Goal: Information Seeking & Learning: Learn about a topic

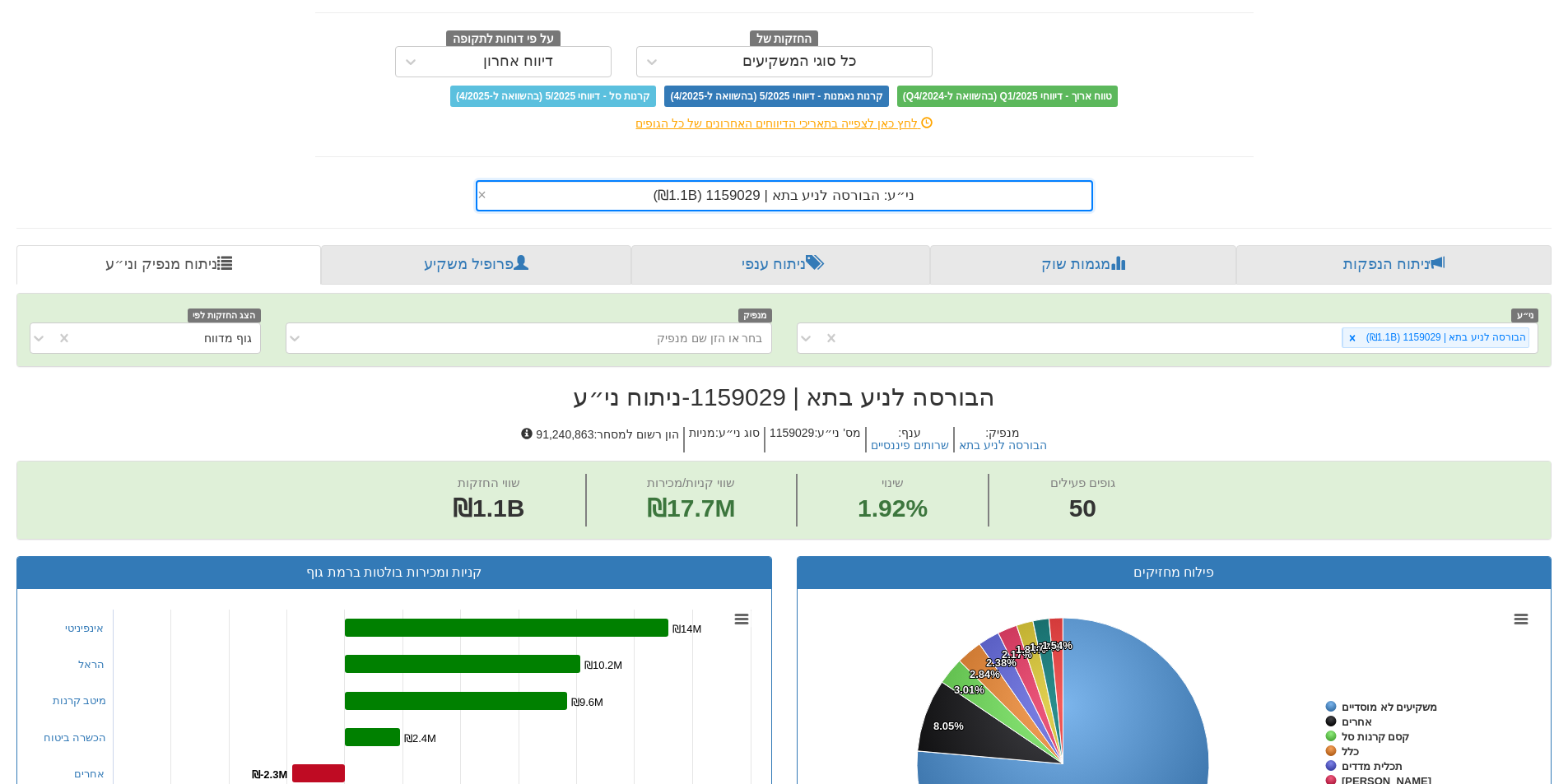
scroll to position [114, 0]
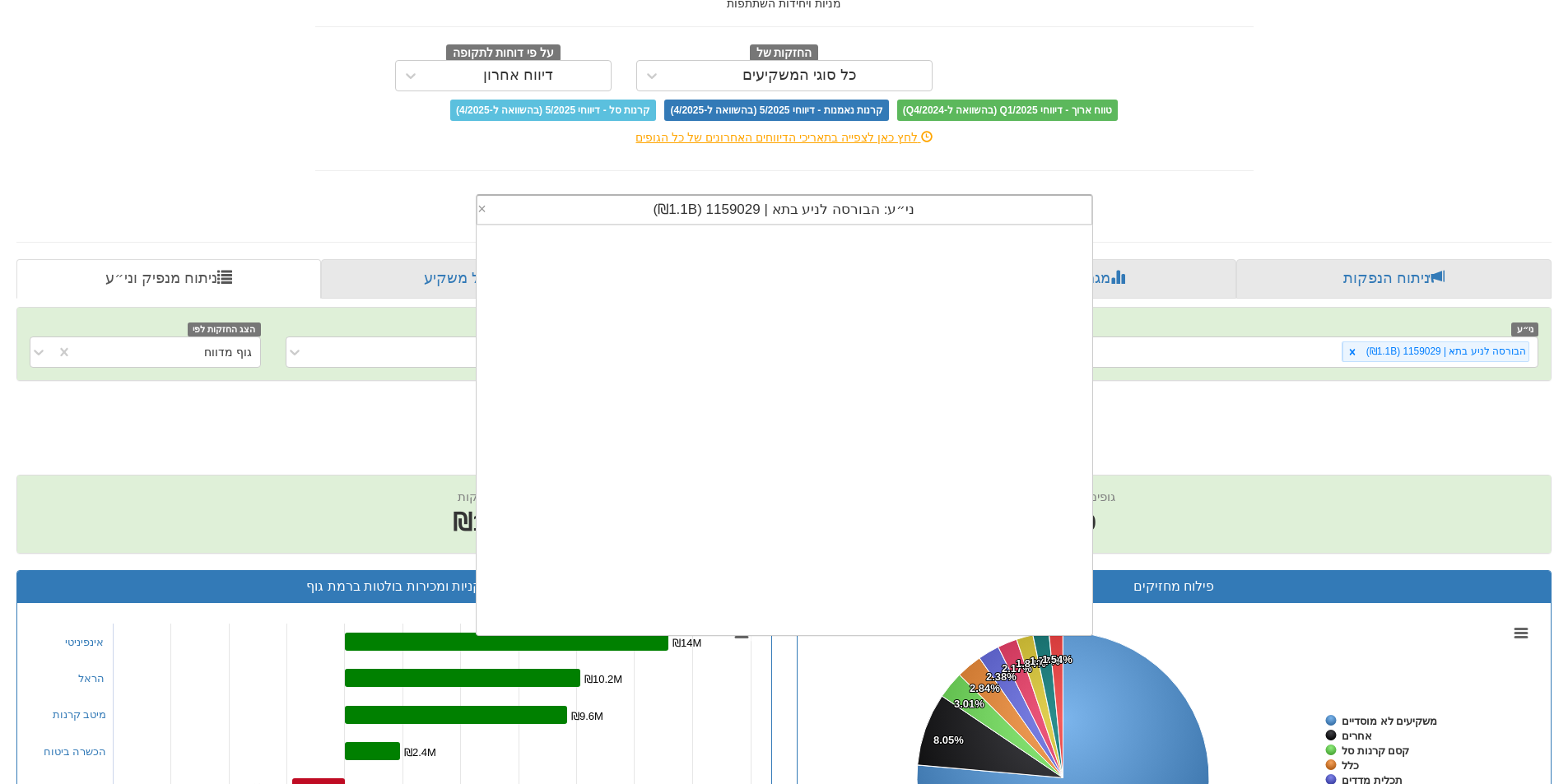
click at [697, 218] on div "ני״ע: ‏הבורסה לניע בתא | 1159029 ‎(₪1.1B)‎" at bounding box center [784, 209] width 614 height 28
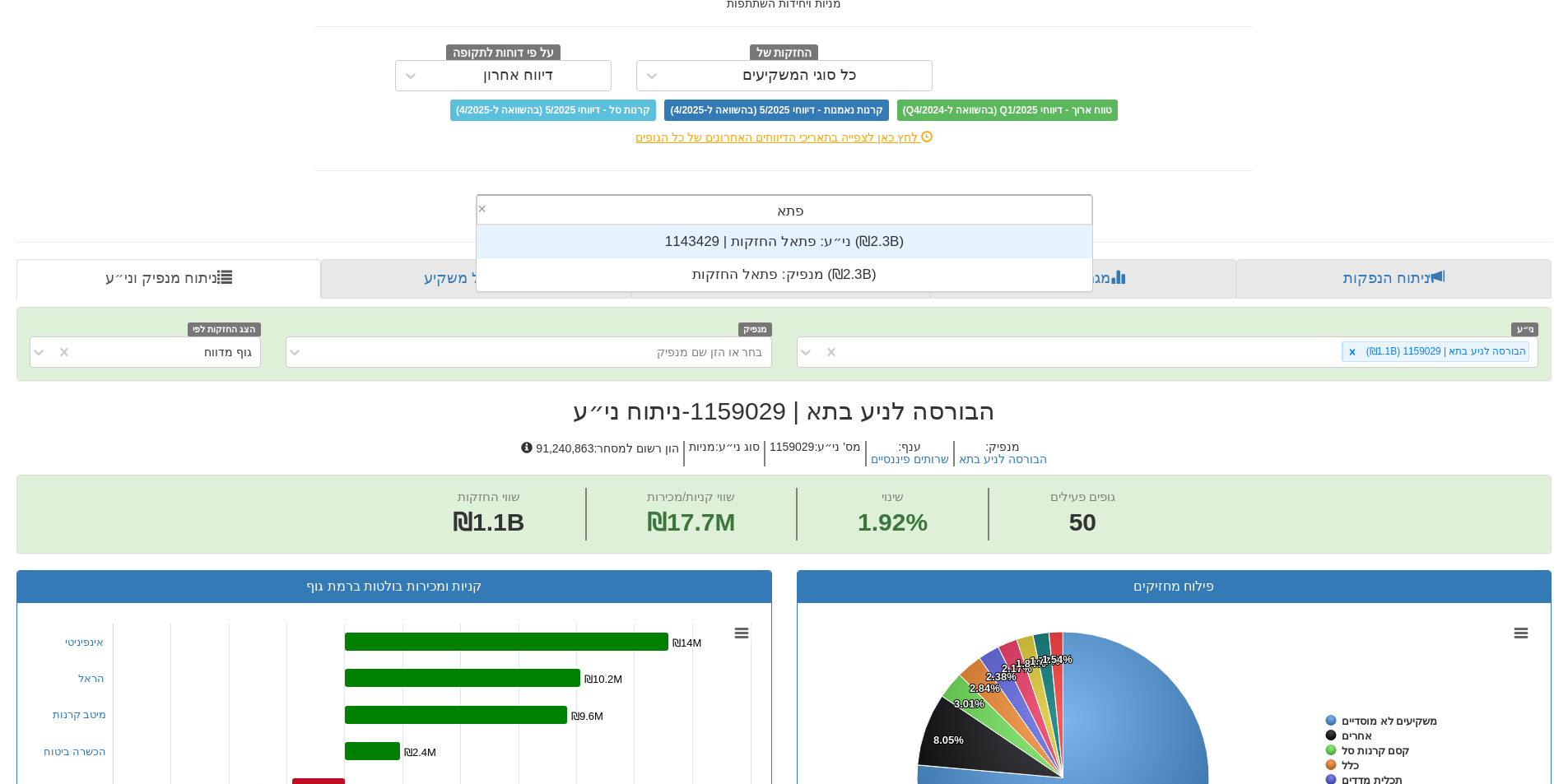
scroll to position [66, 0]
type input "פתאל"
click at [734, 236] on div "ני״ע: ‏פתאל החזקות | 1143429 ‎(₪2.3B)‎" at bounding box center [784, 242] width 616 height 33
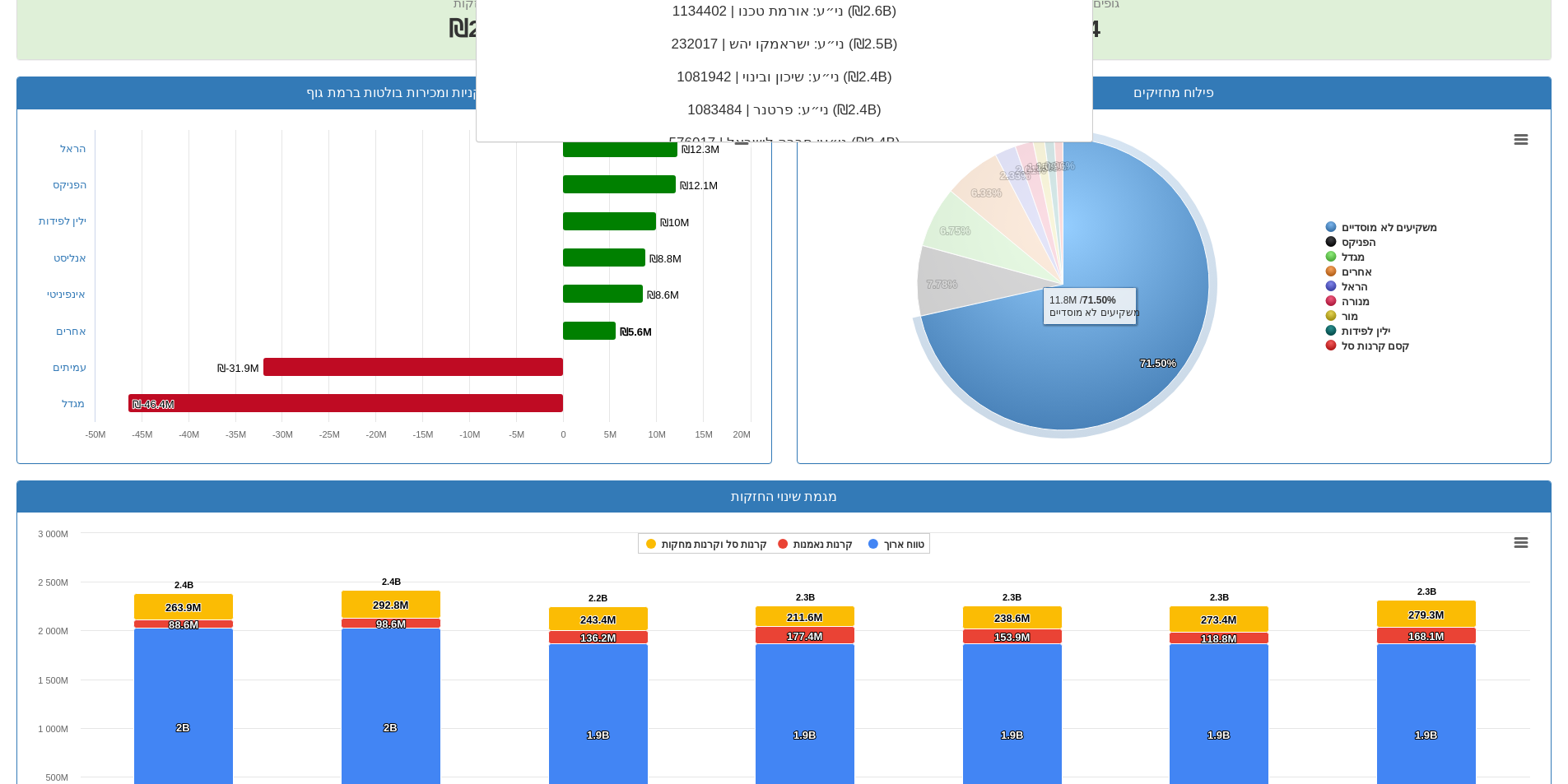
scroll to position [196, 0]
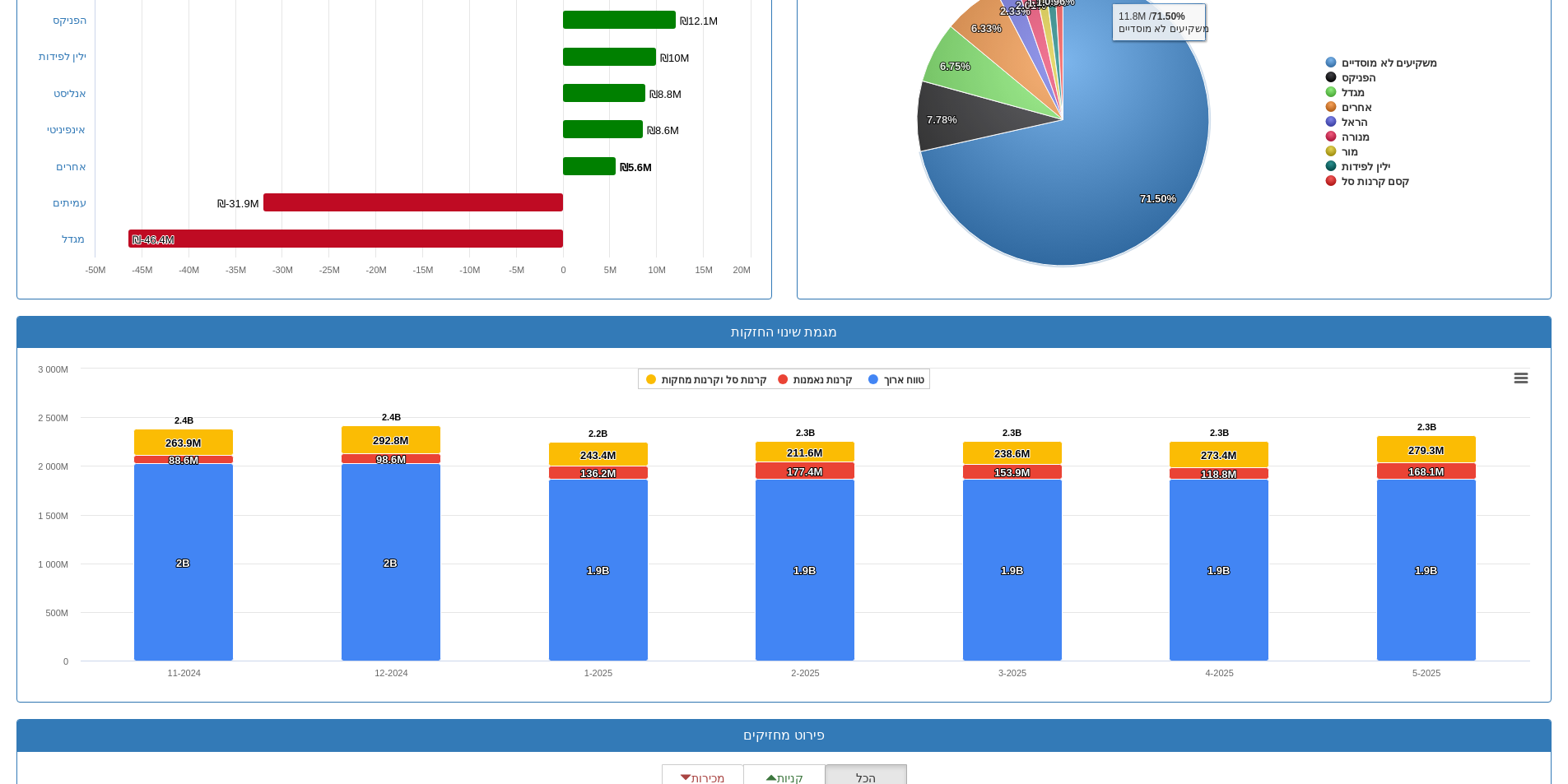
scroll to position [1183, 0]
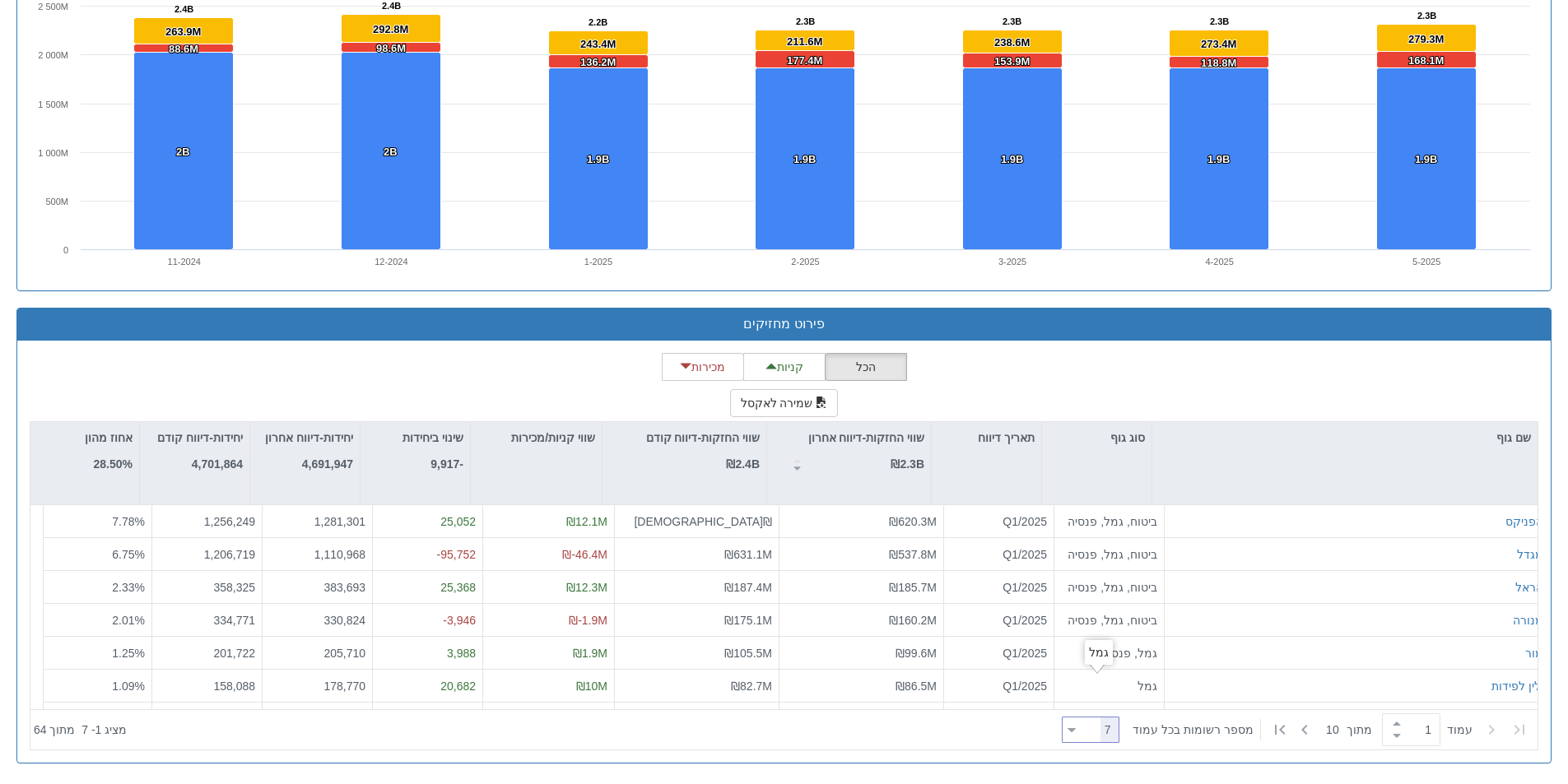
click at [1076, 733] on div at bounding box center [1071, 730] width 9 height 22
click at [1097, 698] on div "100" at bounding box center [1096, 702] width 57 height 27
type input "100"
click at [1318, 374] on div "הכל קניות מכירות שמירה לאקסל שם גוף סוג גוף תאריך דיווח שווי החזקות-דיווח אחרון…" at bounding box center [784, 552] width 1509 height 398
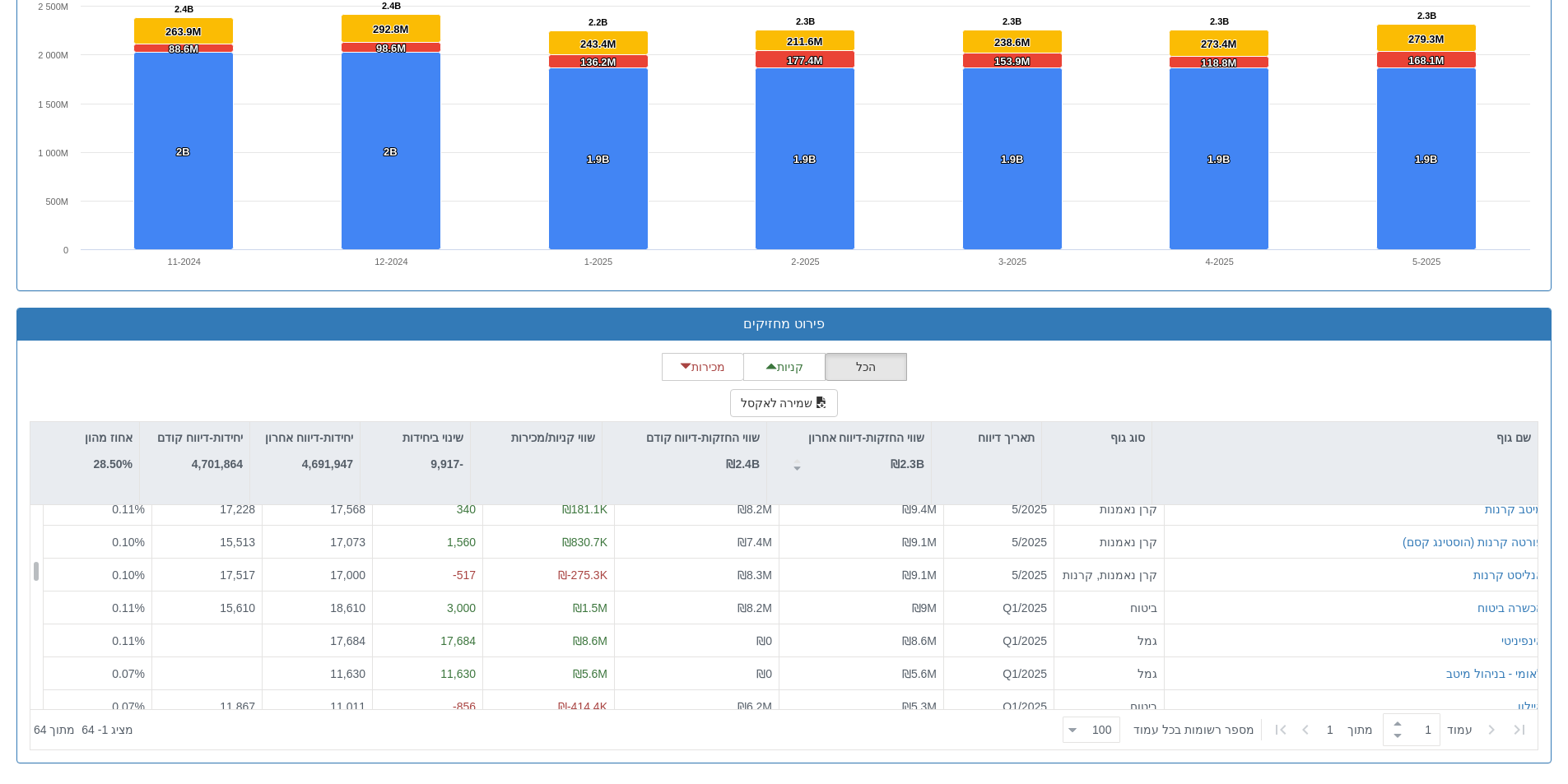
scroll to position [576, 0]
